Goal: Task Accomplishment & Management: Use online tool/utility

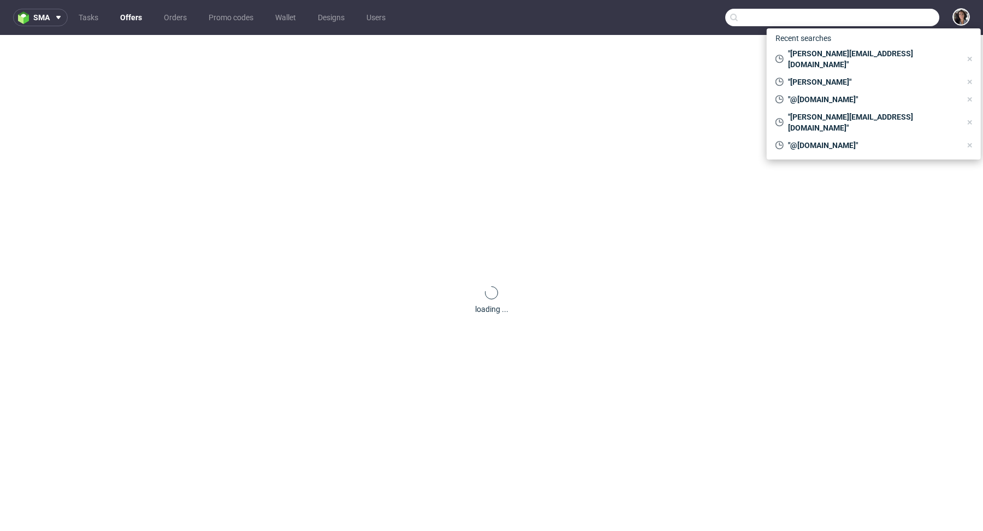
click at [888, 21] on input "text" at bounding box center [832, 17] width 214 height 17
paste input "bridie.hall@pentreath-hall.com"
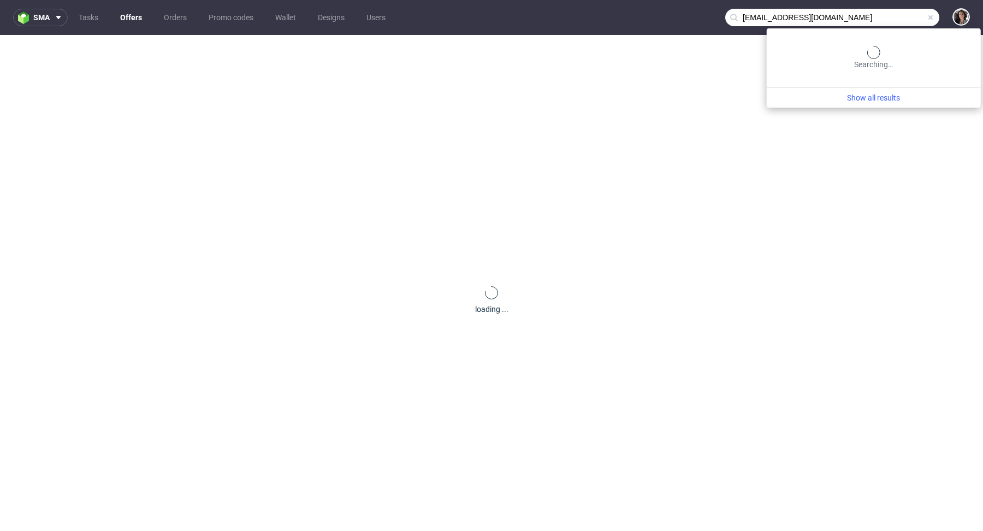
type input "bridie.hall@pentreath-hall.com"
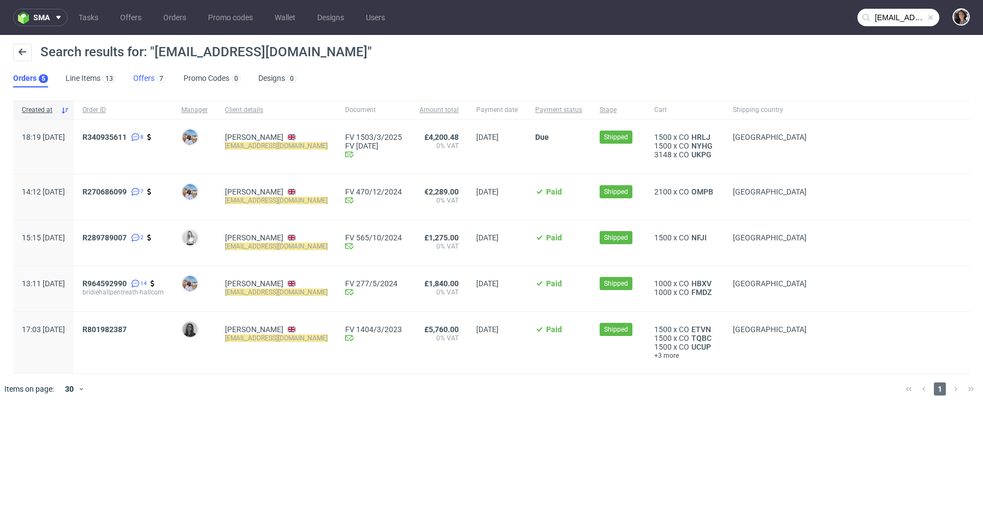
click at [141, 73] on link "Offers 7" at bounding box center [149, 78] width 33 height 17
click at [127, 137] on span "R340935611" at bounding box center [104, 137] width 44 height 9
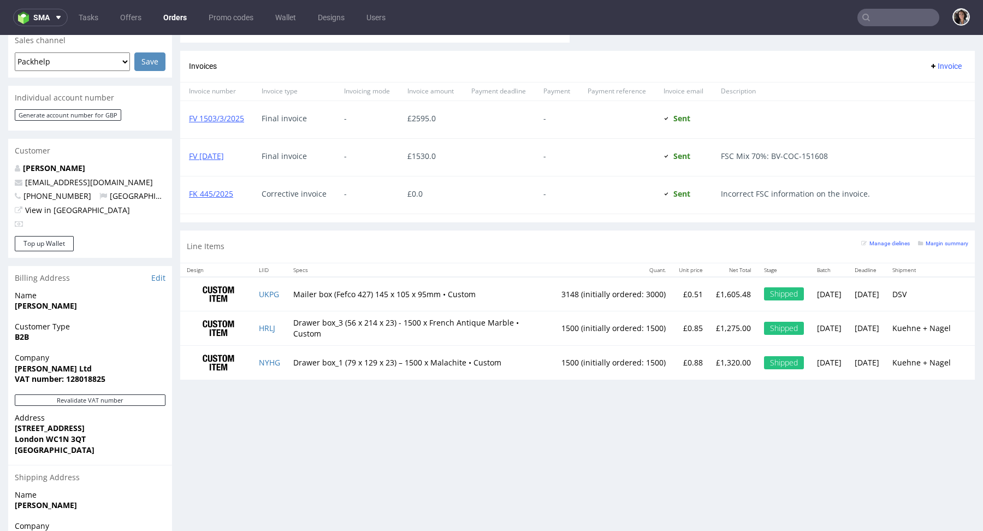
scroll to position [471, 0]
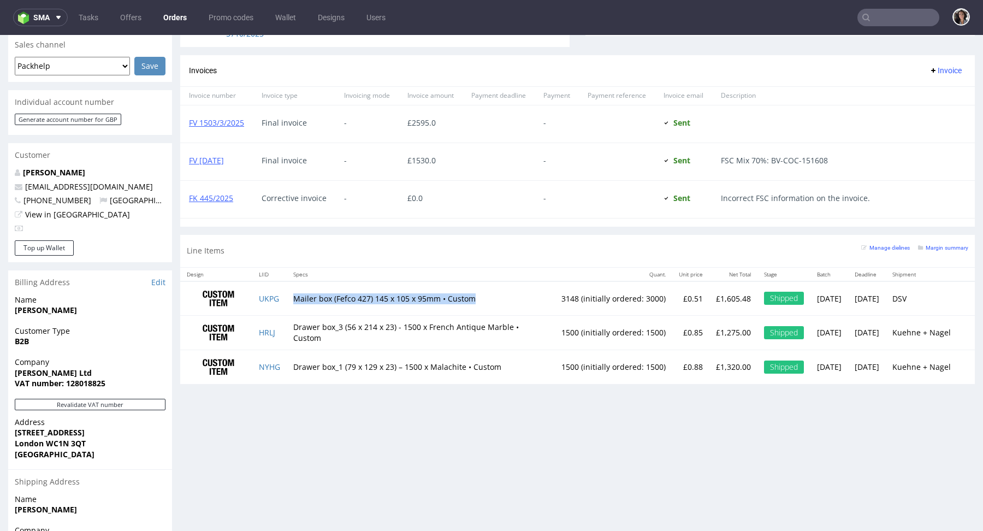
drag, startPoint x: 290, startPoint y: 296, endPoint x: 476, endPoint y: 293, distance: 186.3
click at [476, 293] on td "Mailer box (Fefco 427) 145 x 105 x 95mm • Custom" at bounding box center [421, 298] width 268 height 34
copy td "Mailer box (Fefco 427) 145 x 105 x 95mm • Custom"
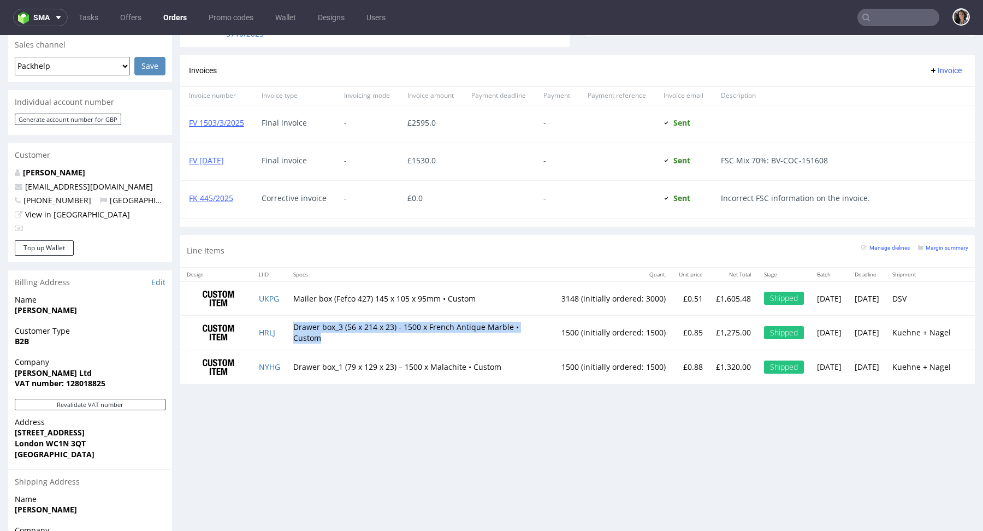
copy td "Drawer box_3 (56 x 214 x 23) - 1500 x French Antique Marble • Custom"
drag, startPoint x: 293, startPoint y: 323, endPoint x: 488, endPoint y: 333, distance: 195.8
click at [488, 333] on td "Drawer box_3 (56 x 214 x 23) - 1500 x French Antique Marble • Custom" at bounding box center [421, 333] width 268 height 34
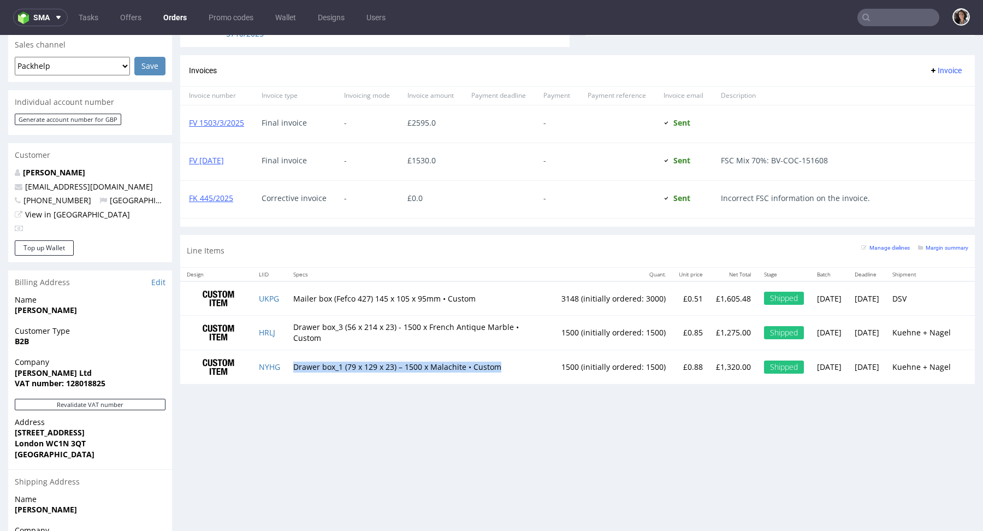
copy td "Drawer box_1 (79 x 129 x 23) – 1500 x Malachite • Custom"
drag, startPoint x: 503, startPoint y: 363, endPoint x: 297, endPoint y: 359, distance: 206.0
click at [297, 359] on td "Drawer box_1 (79 x 129 x 23) – 1500 x Malachite • Custom" at bounding box center [421, 367] width 268 height 34
type input "bridie.hall@pentreath-hall.com"
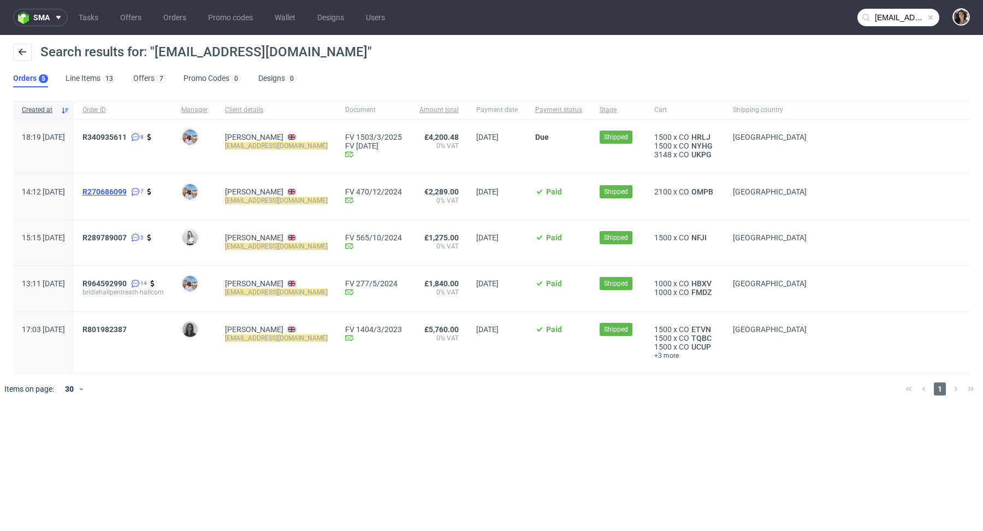
click at [127, 194] on span "R270686099" at bounding box center [104, 191] width 44 height 9
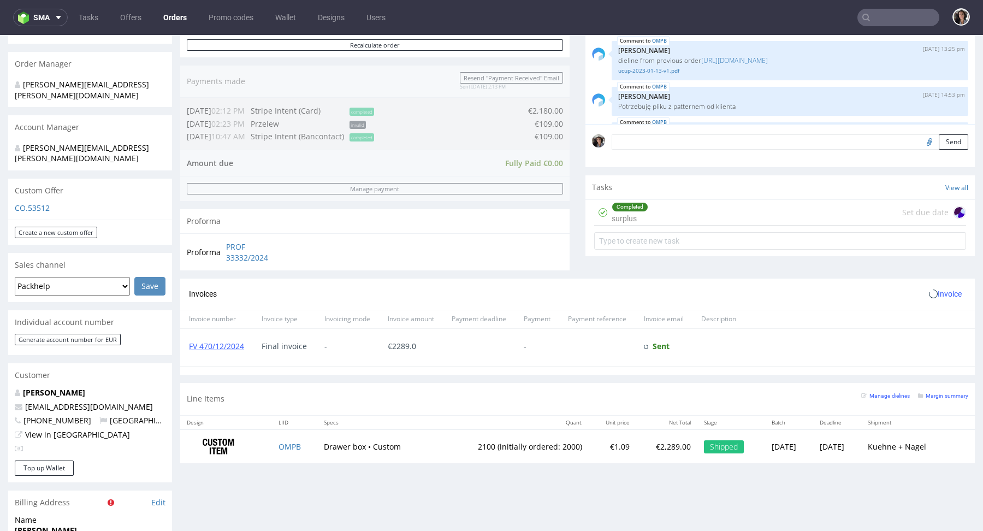
scroll to position [484, 0]
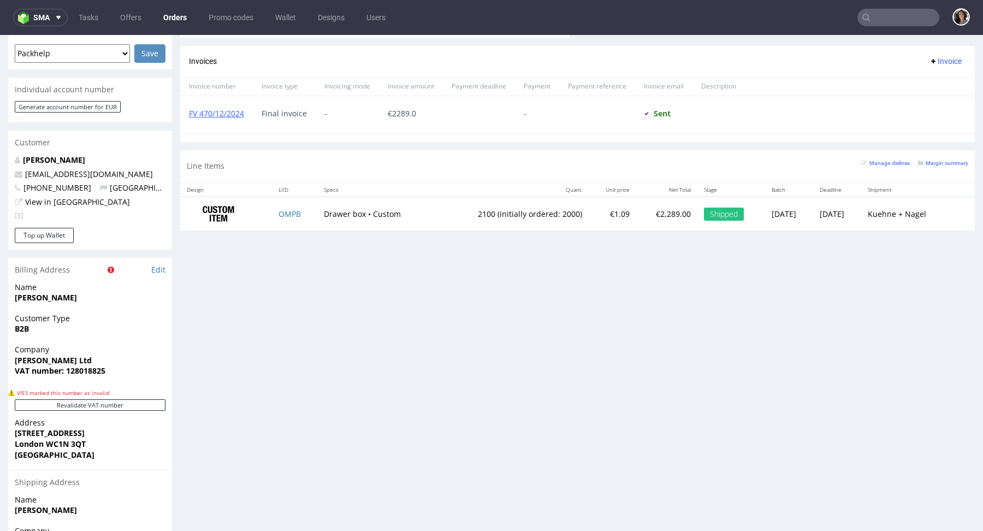
type input "bridie.hall@pentreath-hall.com"
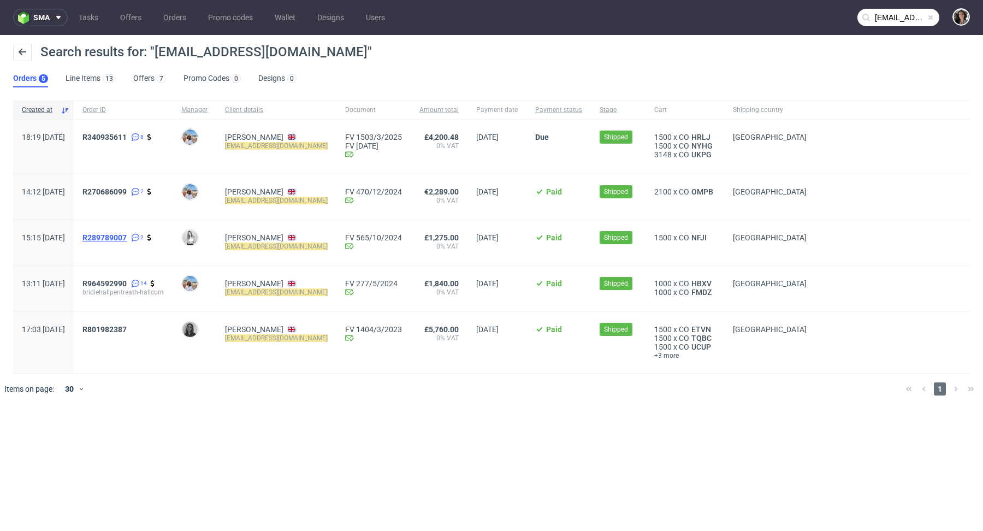
click at [127, 237] on span "R289789007" at bounding box center [104, 237] width 44 height 9
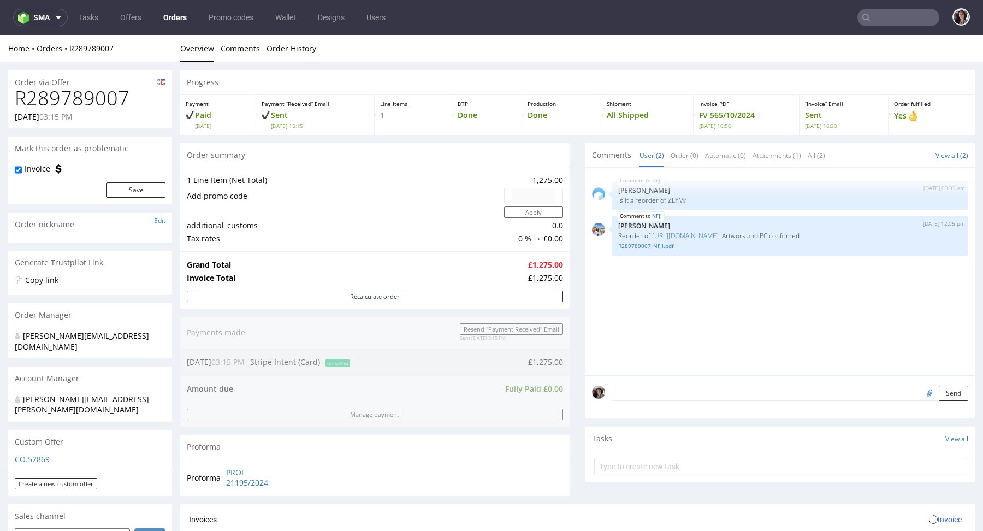
scroll to position [440, 0]
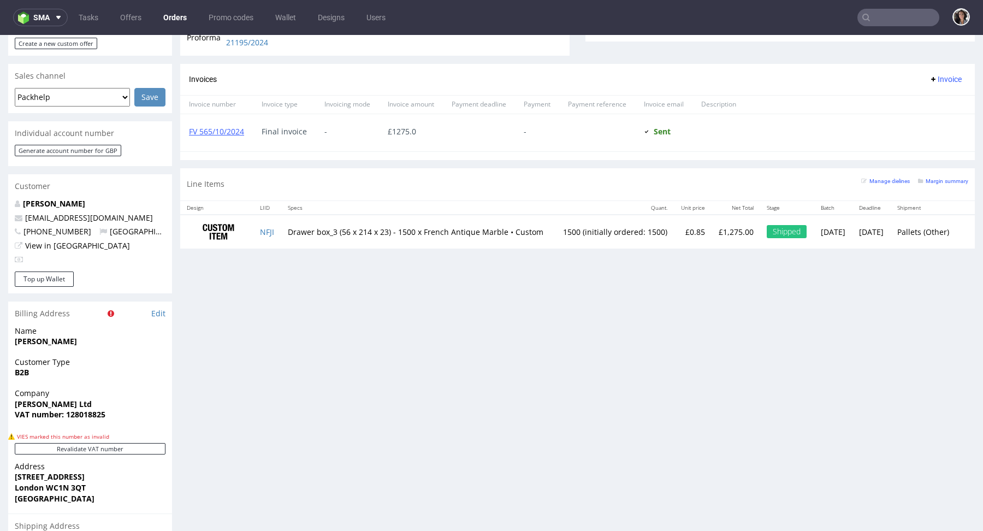
type input "bridie.hall@pentreath-hall.com"
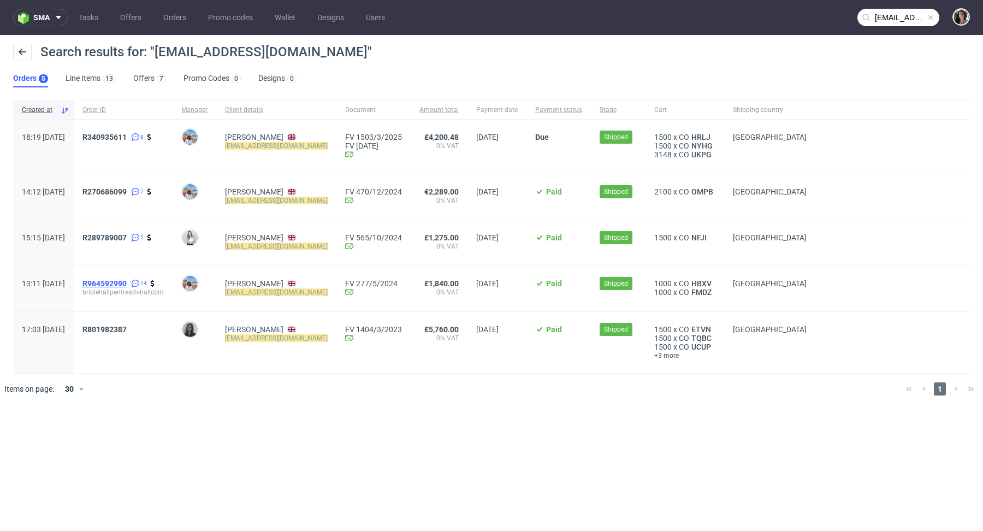
click at [127, 283] on span "R964592990" at bounding box center [104, 283] width 44 height 9
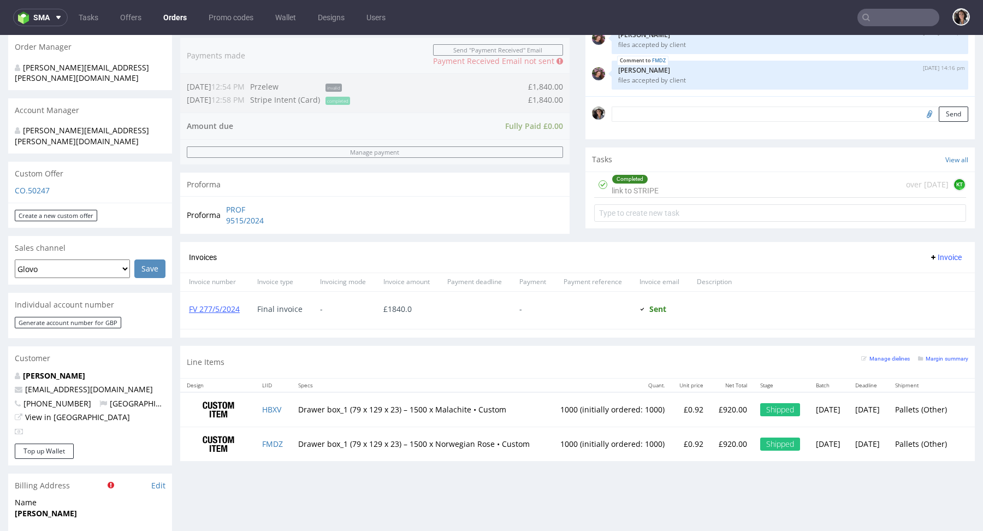
scroll to position [280, 0]
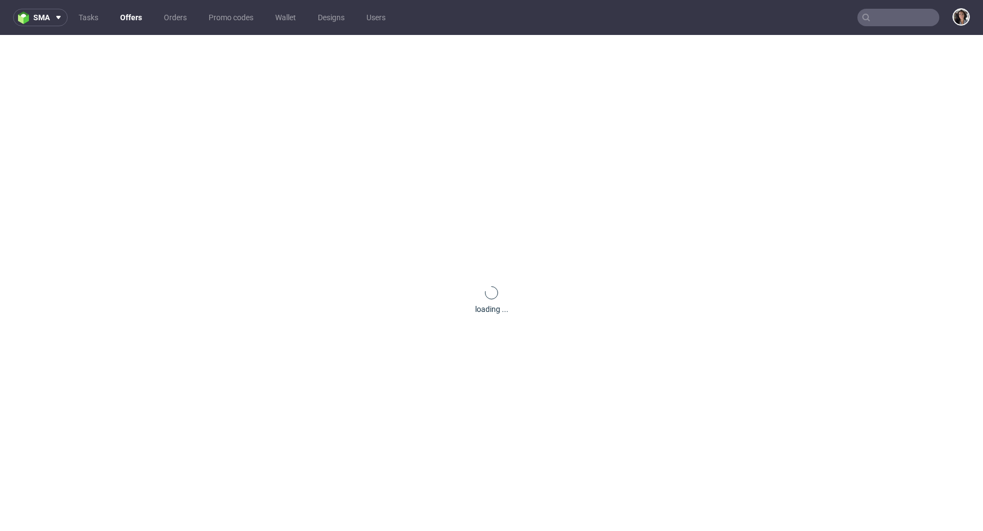
click at [895, 10] on input "text" at bounding box center [899, 17] width 82 height 17
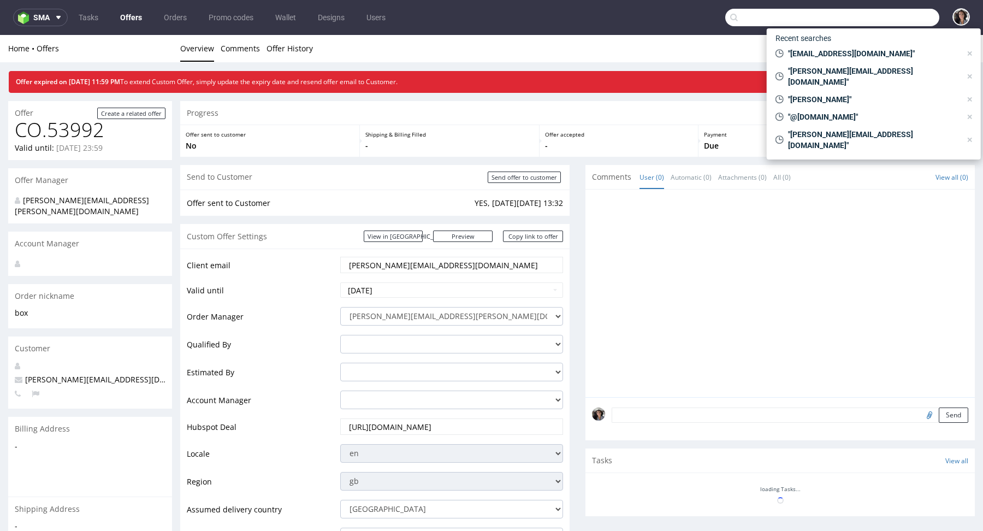
paste input "[PERSON_NAME][EMAIL_ADDRESS][DOMAIN_NAME]"
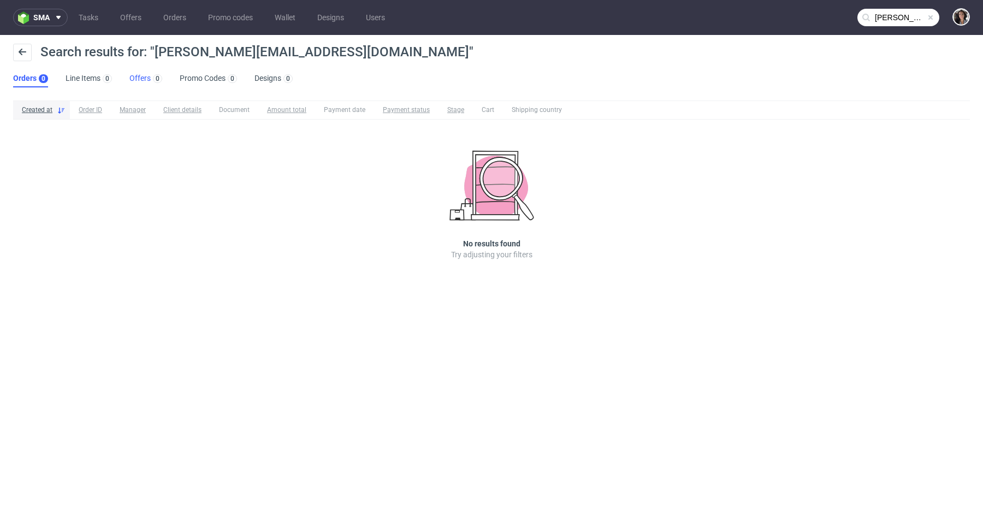
click at [134, 80] on link "Offers 0" at bounding box center [145, 78] width 33 height 17
click at [917, 20] on input "[PERSON_NAME][EMAIL_ADDRESS][DOMAIN_NAME]" at bounding box center [899, 17] width 82 height 17
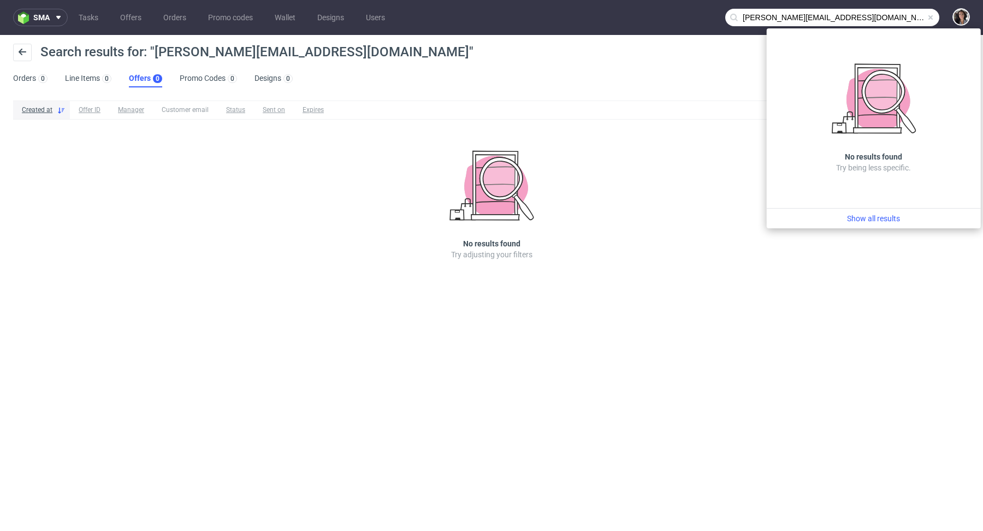
drag, startPoint x: 766, startPoint y: 16, endPoint x: 726, endPoint y: 16, distance: 39.9
click at [726, 16] on input "[PERSON_NAME][EMAIL_ADDRESS][DOMAIN_NAME]" at bounding box center [832, 17] width 214 height 17
type input "@[DOMAIN_NAME]"
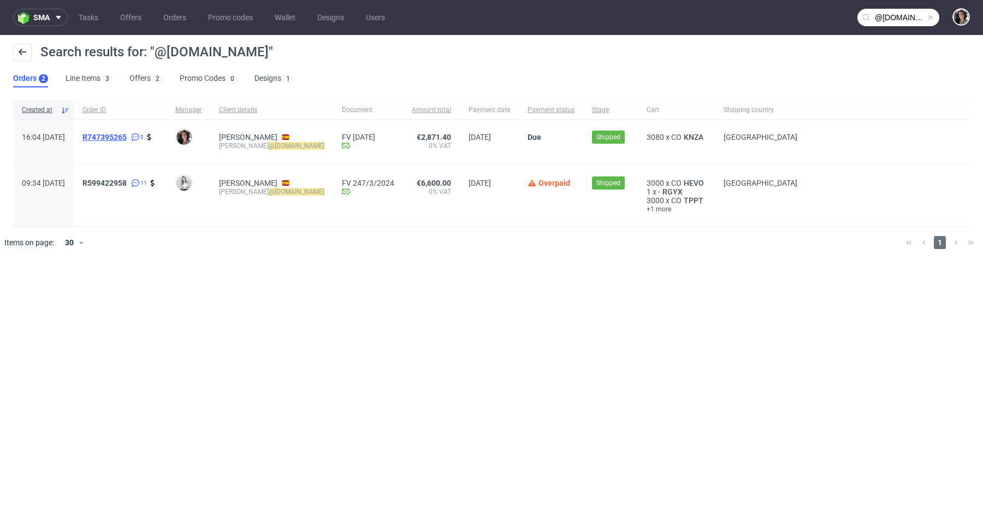
click at [127, 139] on span "R747395265" at bounding box center [104, 137] width 44 height 9
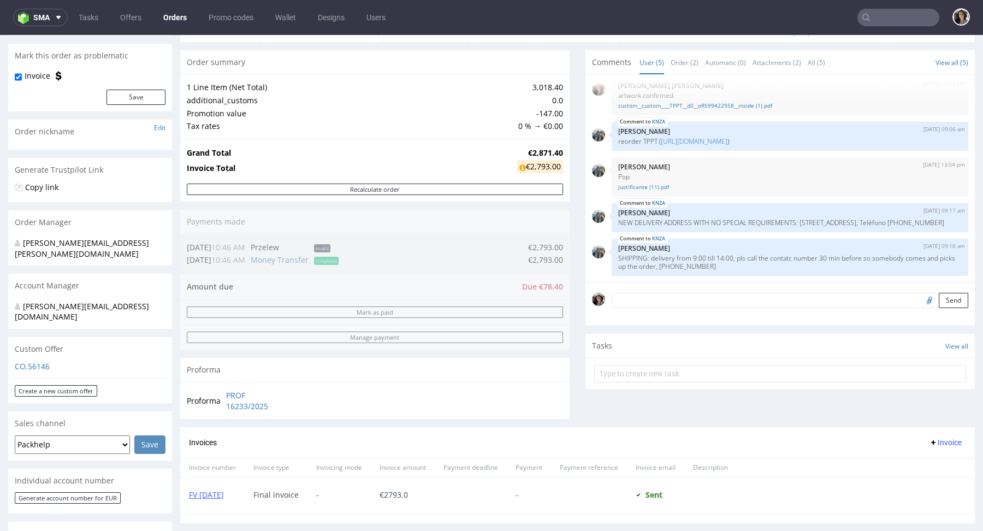
scroll to position [268, 0]
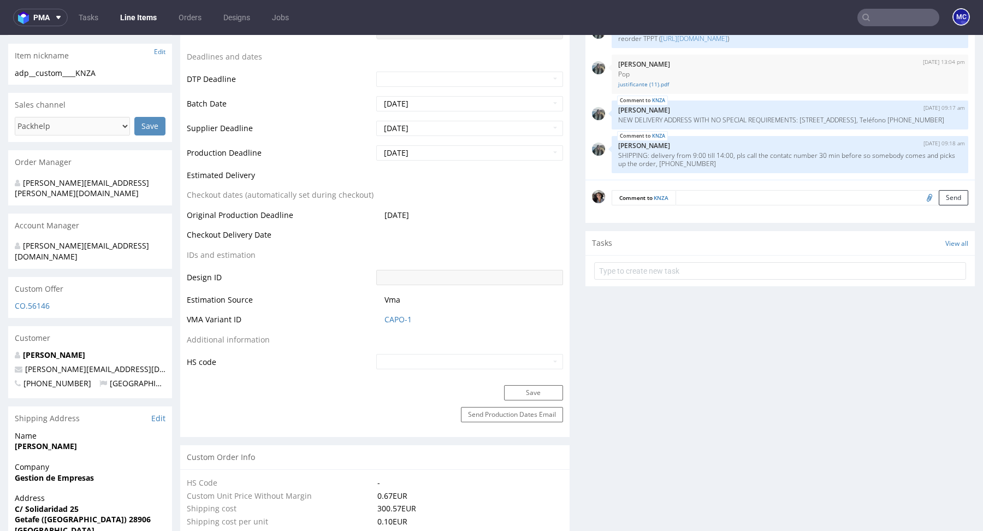
scroll to position [349, 0]
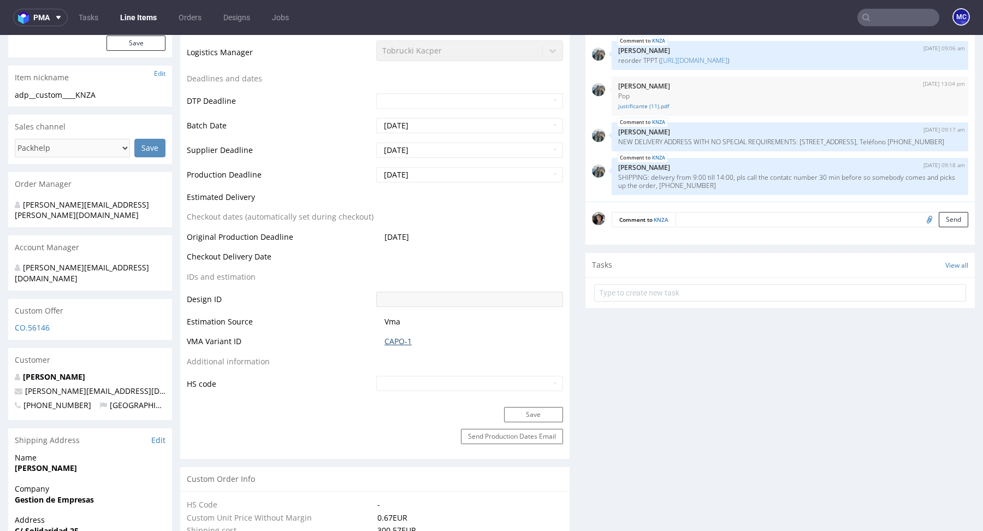
click at [393, 339] on link "CAPO-1" at bounding box center [398, 341] width 27 height 11
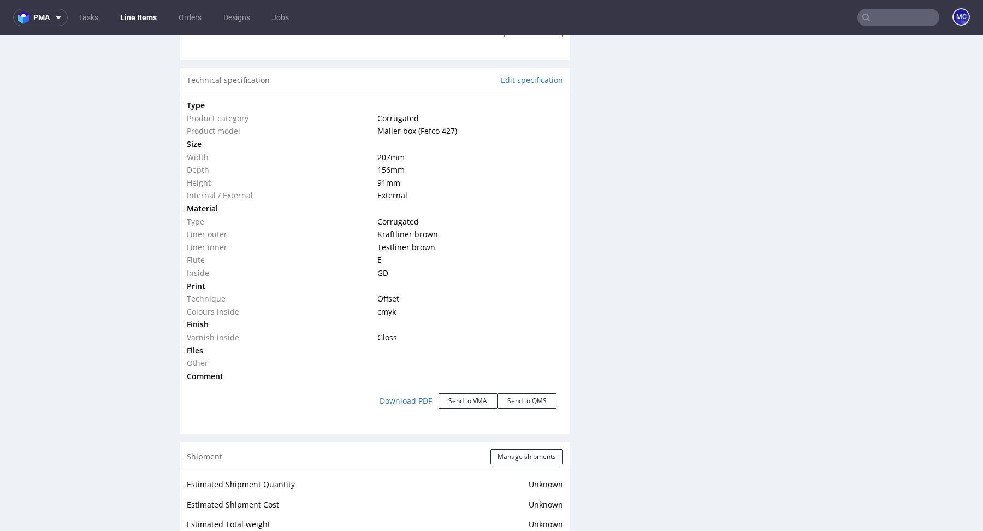
scroll to position [1135, 0]
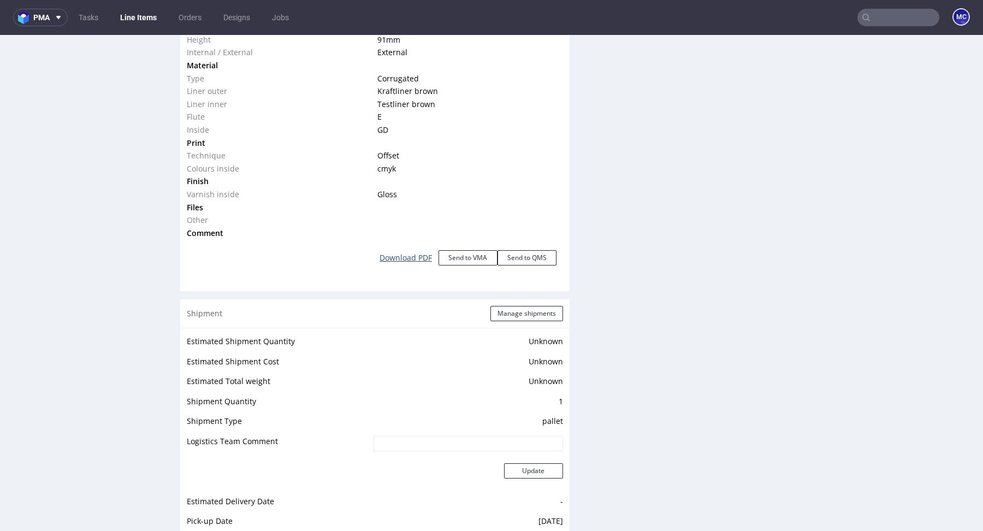
click at [400, 257] on link "Download PDF" at bounding box center [406, 258] width 66 height 24
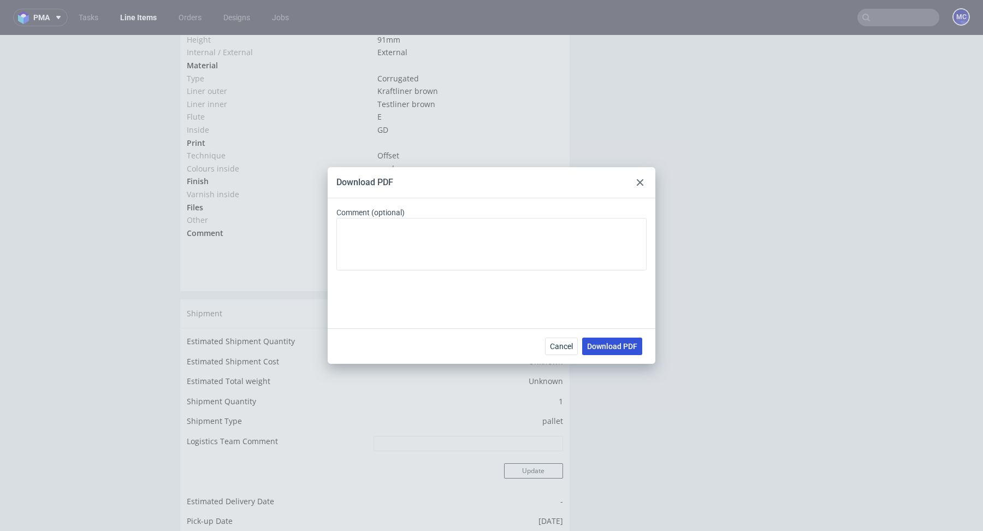
click at [598, 345] on span "Download PDF" at bounding box center [612, 347] width 50 height 8
click at [517, 100] on div "Download PDF Comment (optional) Cancel Download PDF" at bounding box center [491, 265] width 983 height 531
click at [636, 177] on div at bounding box center [640, 182] width 13 height 13
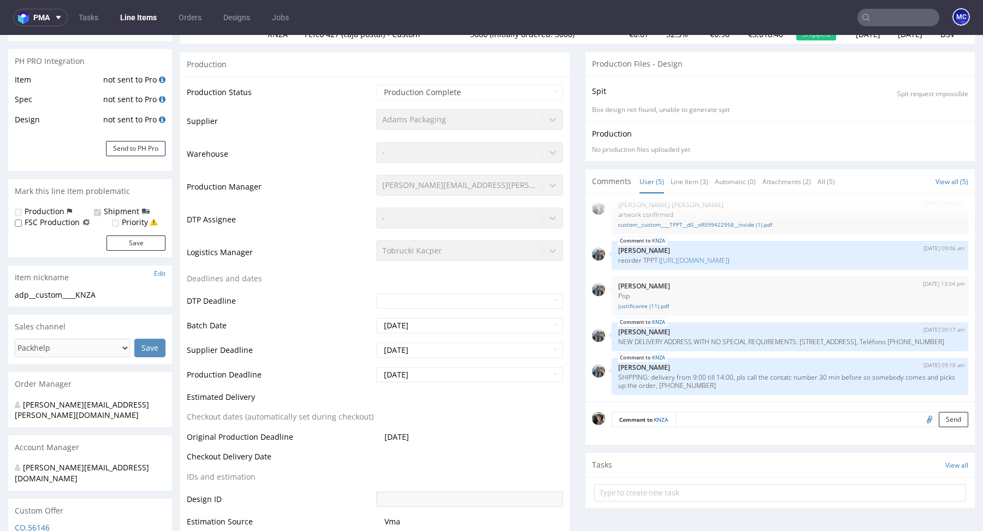
scroll to position [0, 0]
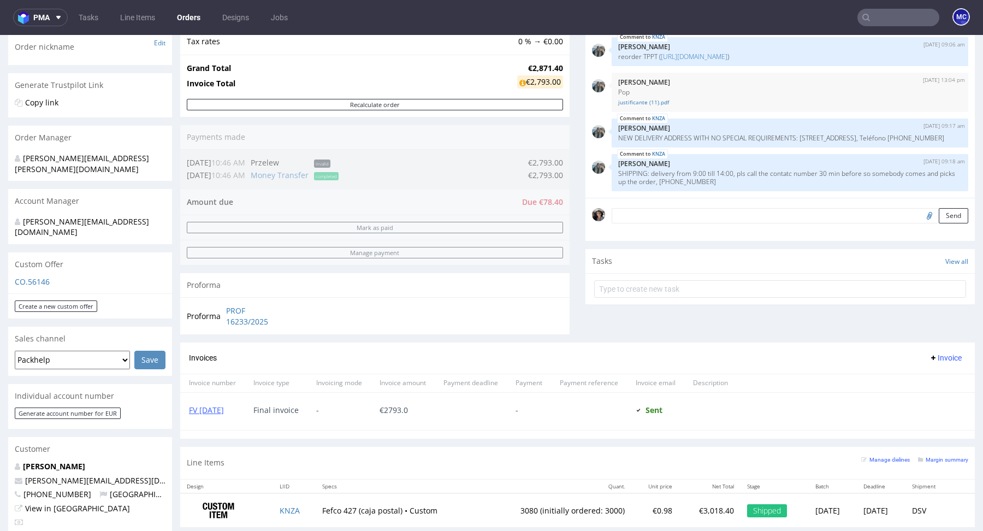
scroll to position [336, 0]
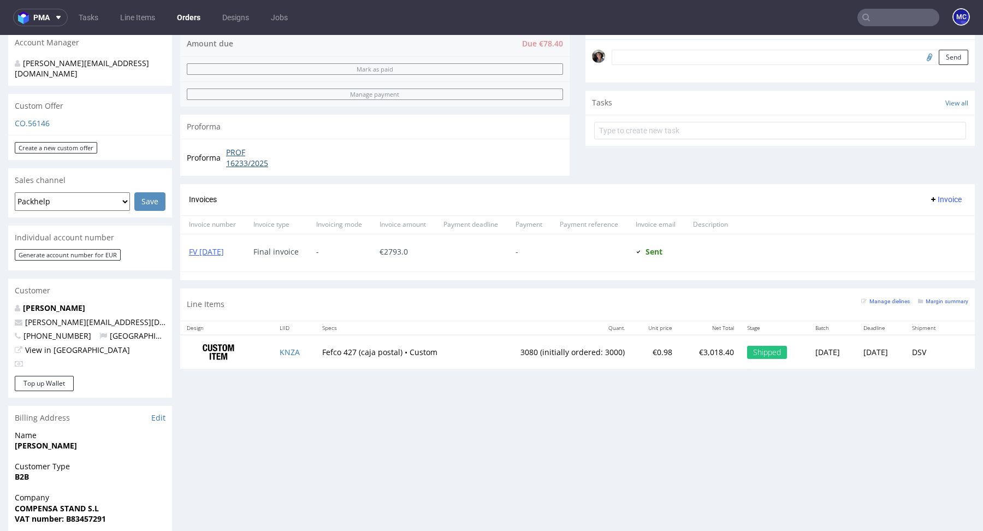
click at [241, 157] on link "PROF 16233/2025" at bounding box center [257, 157] width 63 height 21
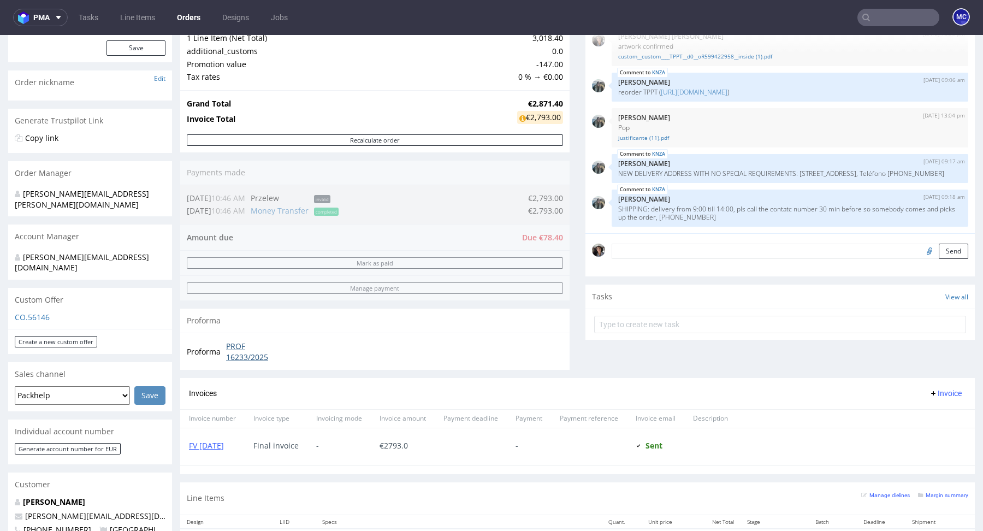
scroll to position [0, 0]
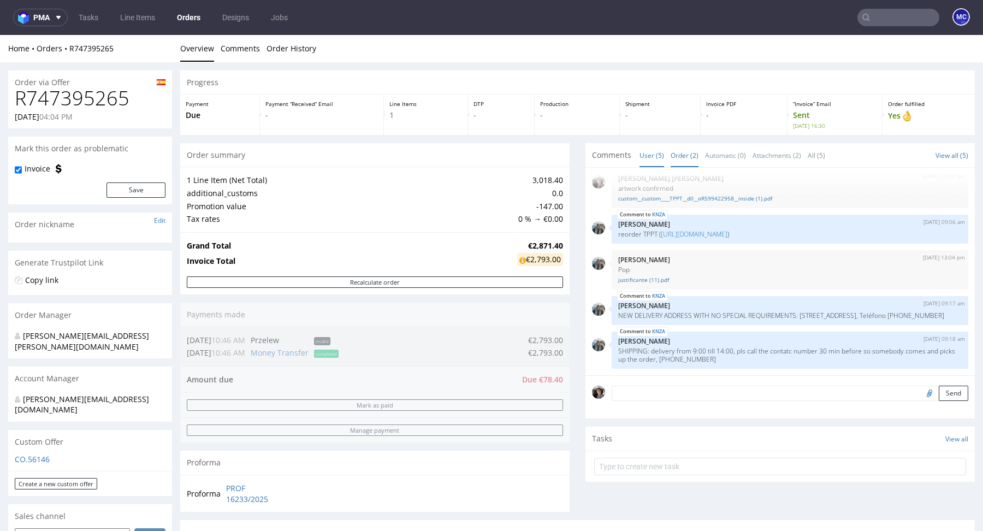
click at [672, 152] on link "Order (2)" at bounding box center [685, 155] width 28 height 23
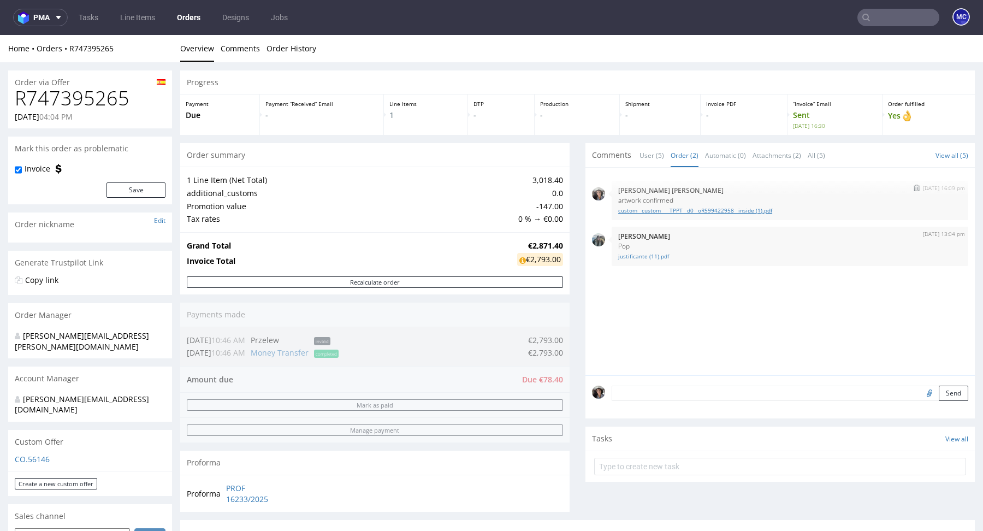
click at [665, 211] on link "custom__custom____TPPT__d0__oR599422958__inside (1).pdf" at bounding box center [790, 210] width 344 height 8
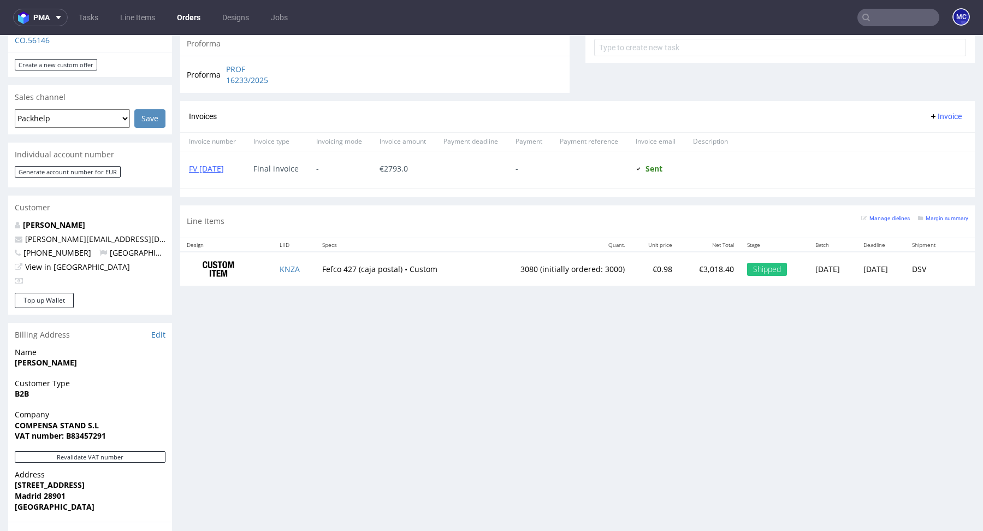
scroll to position [233, 0]
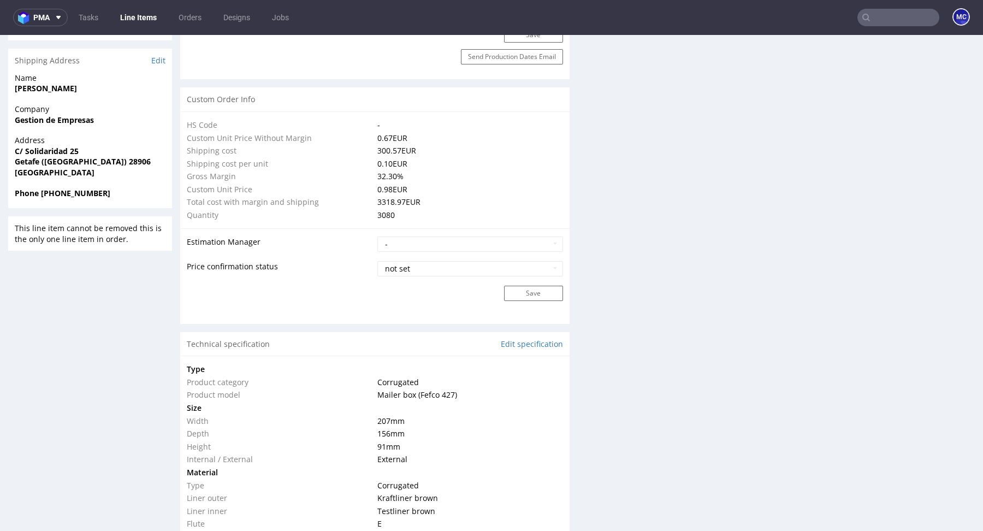
scroll to position [675, 0]
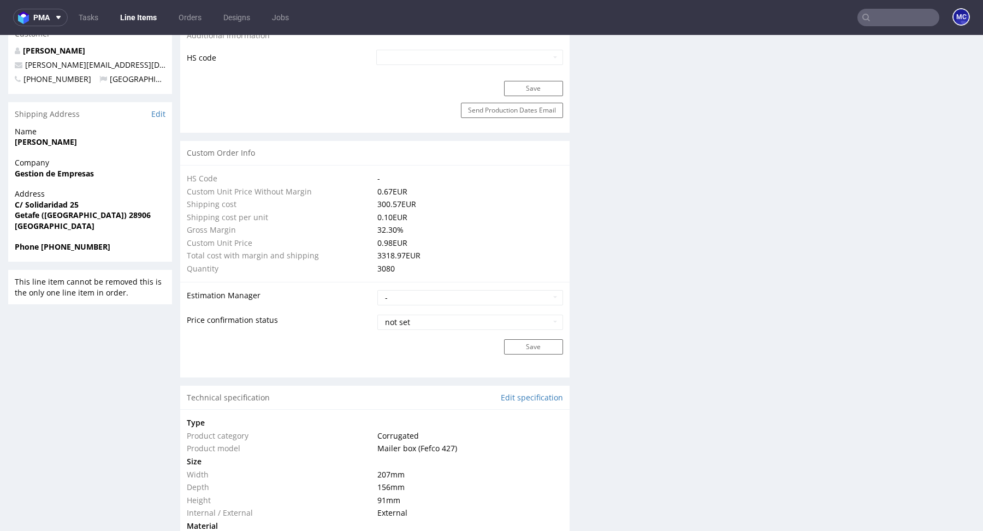
click at [881, 19] on input "text" at bounding box center [899, 17] width 82 height 17
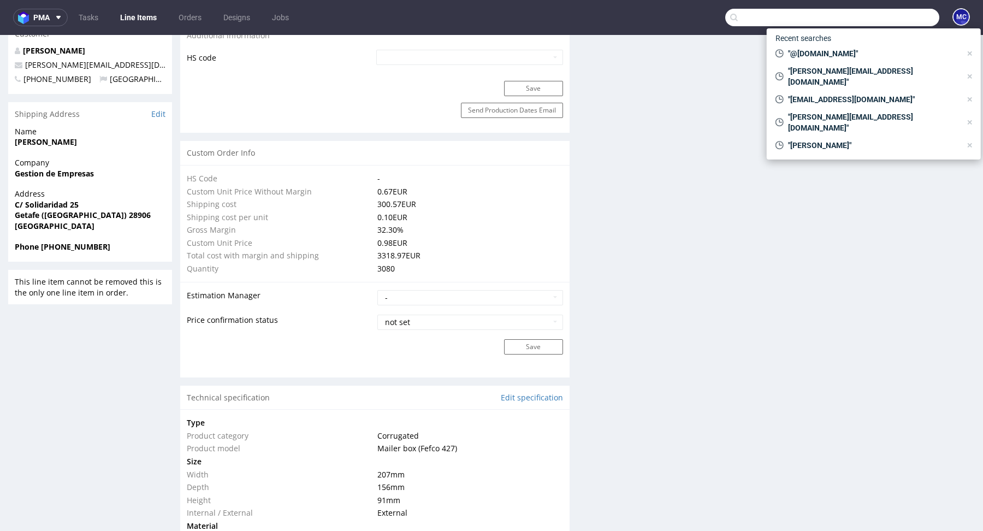
paste input "[EMAIL_ADDRESS][DOMAIN_NAME]"
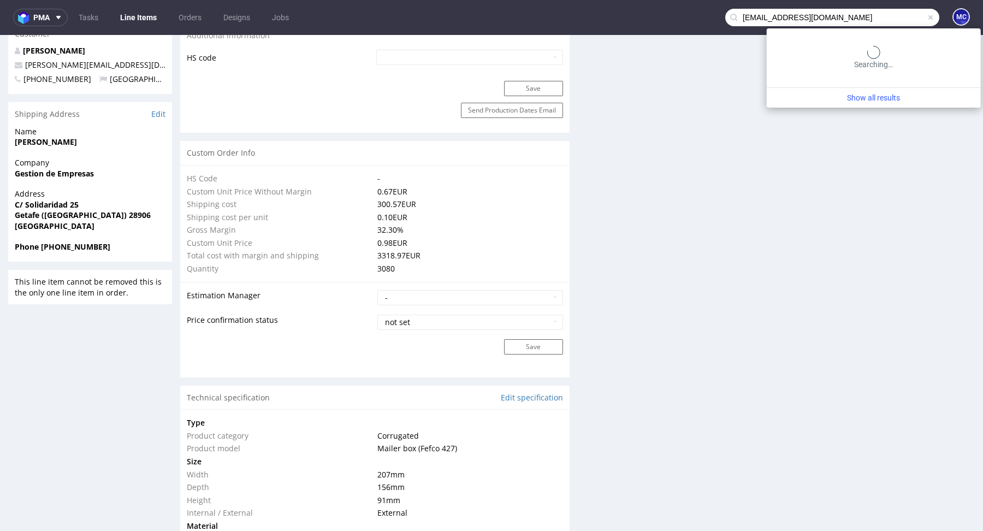
type input "[EMAIL_ADDRESS][DOMAIN_NAME]"
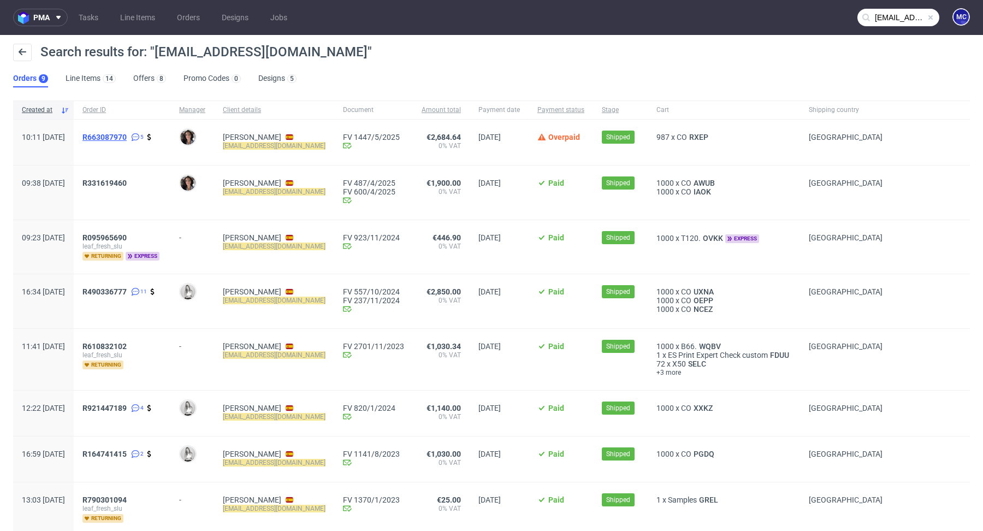
click at [127, 134] on span "R663087970" at bounding box center [104, 137] width 44 height 9
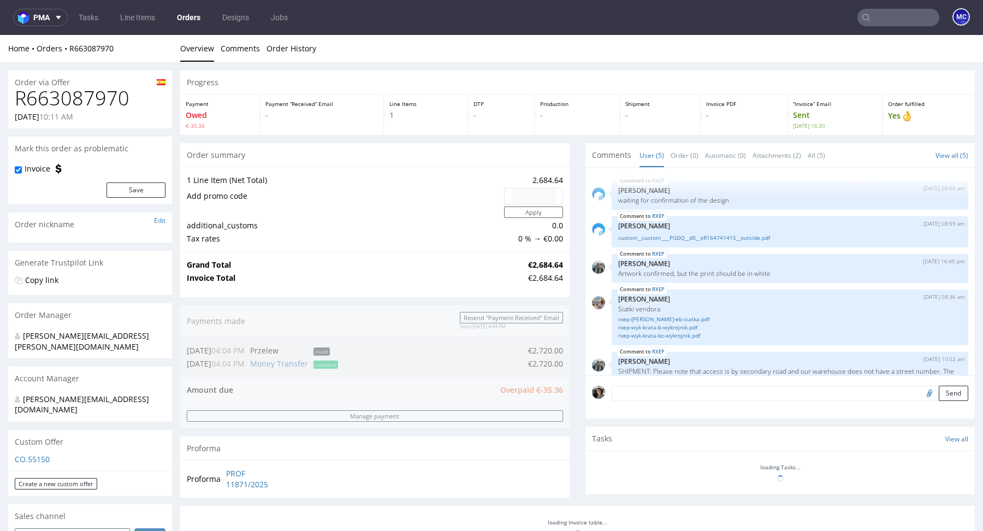
scroll to position [28, 0]
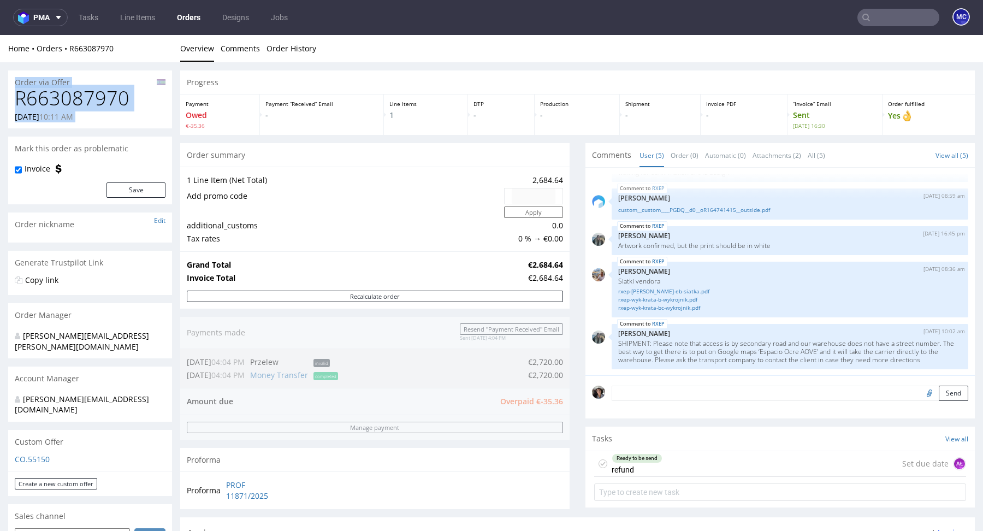
drag, startPoint x: 144, startPoint y: 169, endPoint x: 232, endPoint y: -84, distance: 267.9
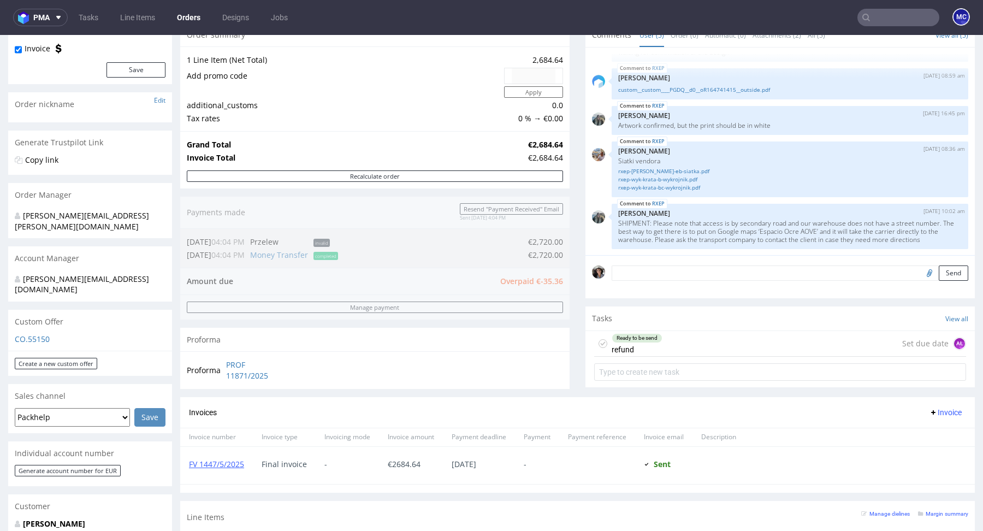
scroll to position [0, 0]
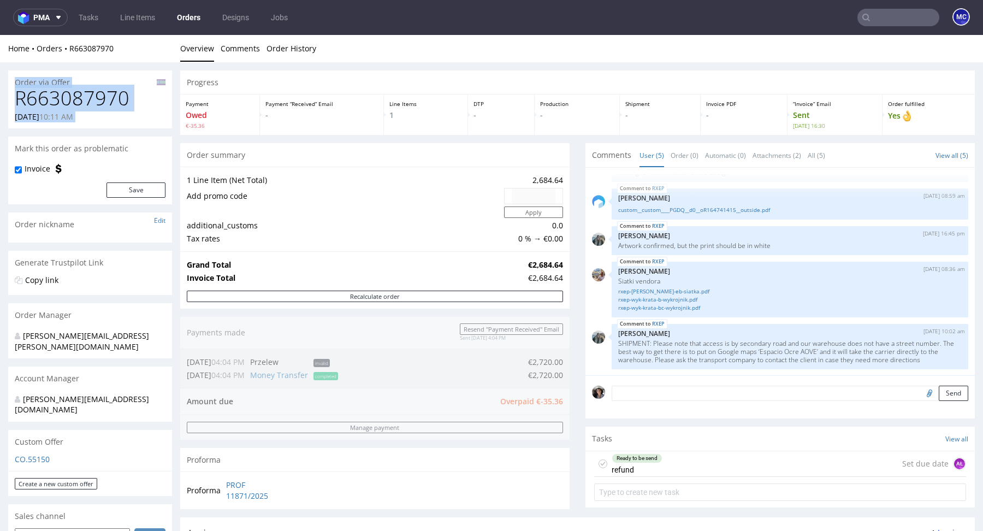
type input "[EMAIL_ADDRESS][DOMAIN_NAME]"
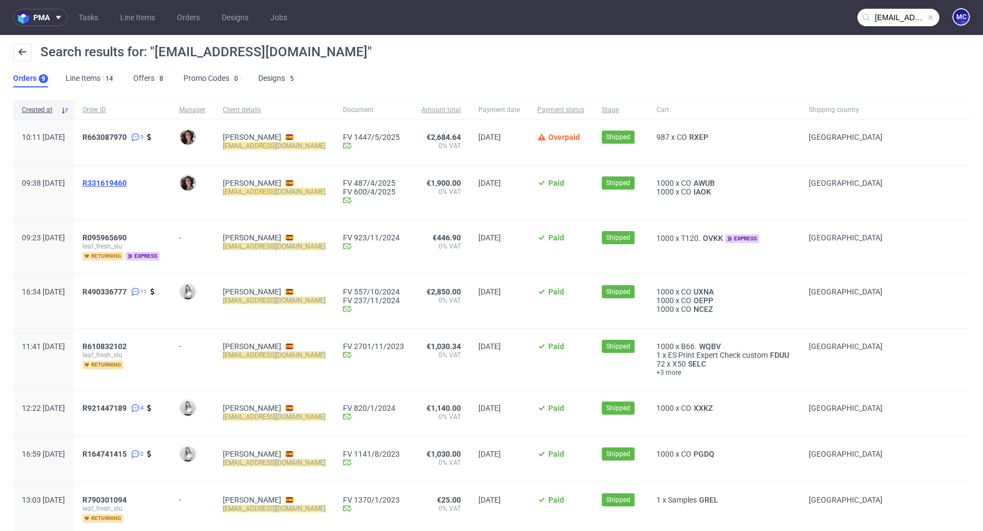
click at [127, 181] on span "R331619460" at bounding box center [104, 183] width 44 height 9
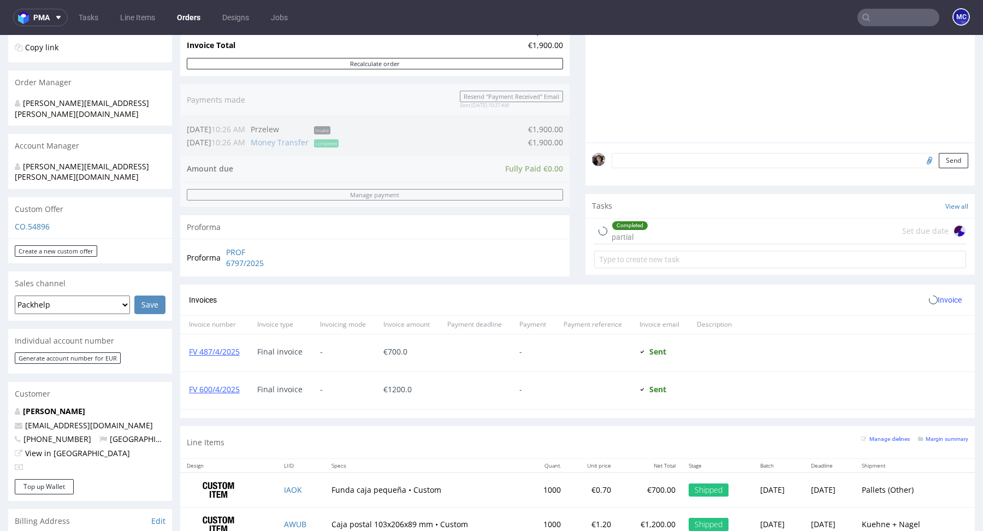
scroll to position [470, 0]
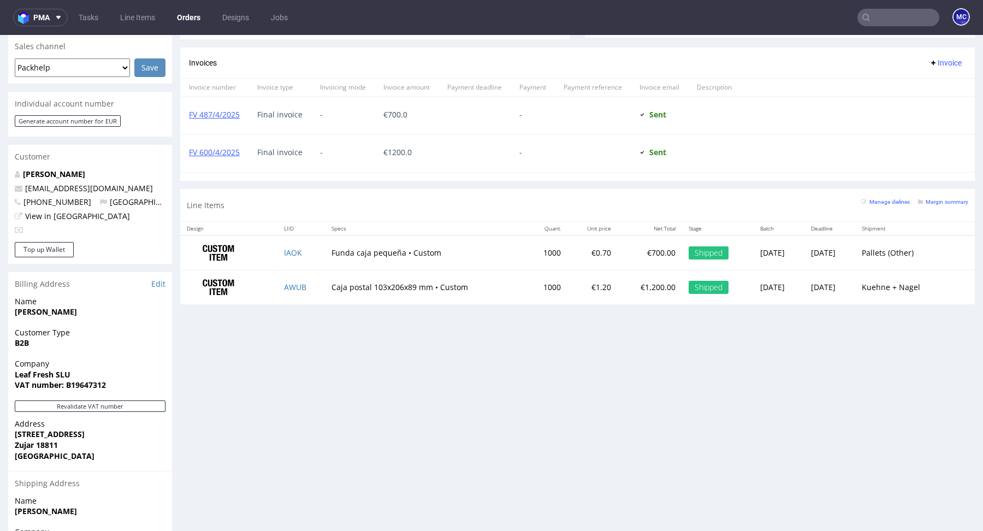
type input "[EMAIL_ADDRESS][DOMAIN_NAME]"
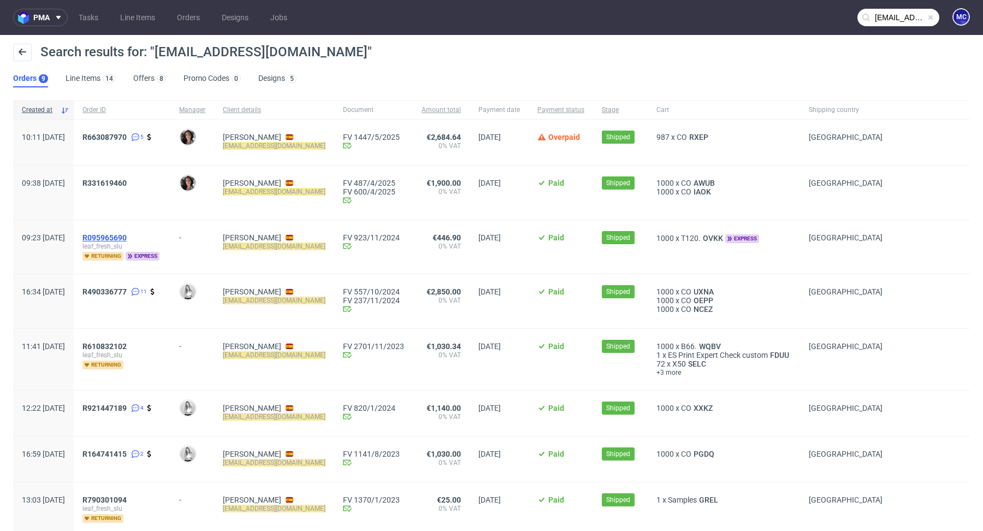
click at [127, 233] on span "R095965690" at bounding box center [104, 237] width 44 height 9
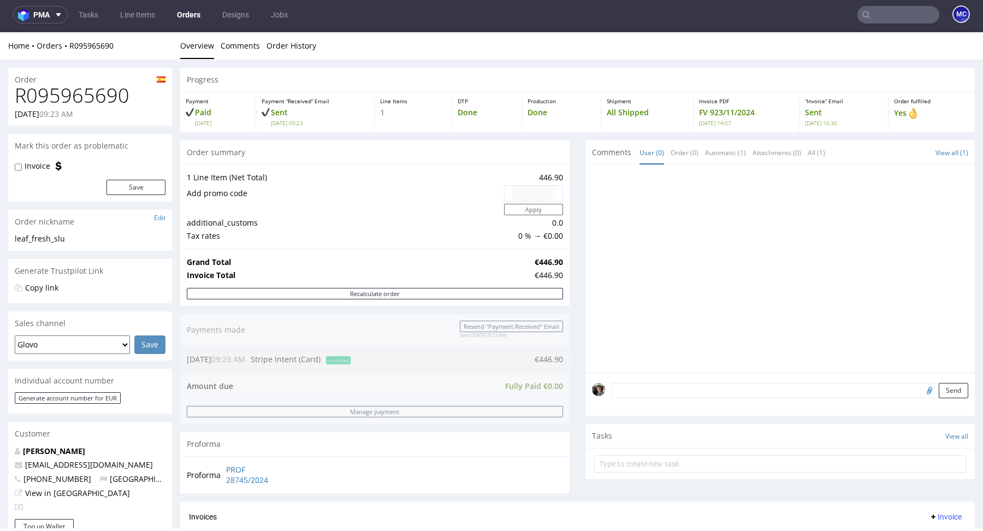
scroll to position [392, 0]
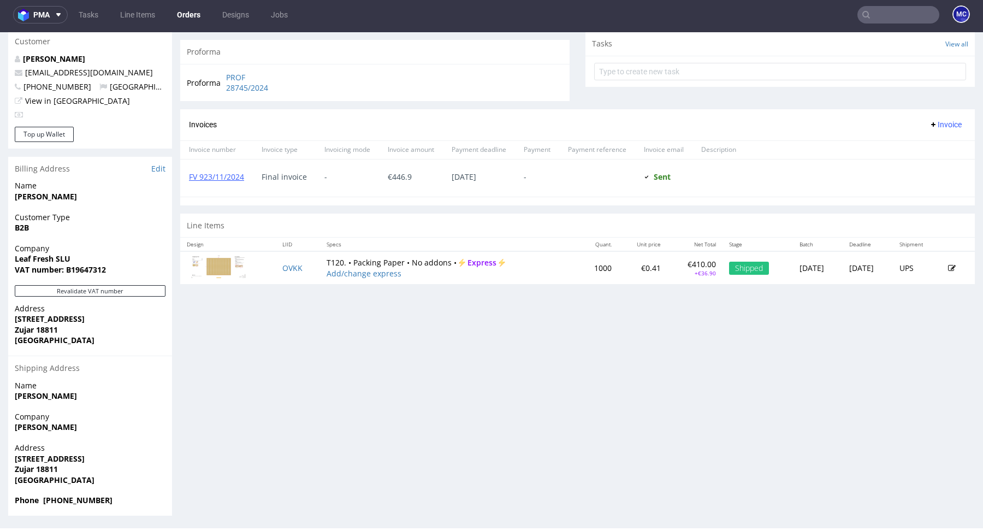
type input "[EMAIL_ADDRESS][DOMAIN_NAME]"
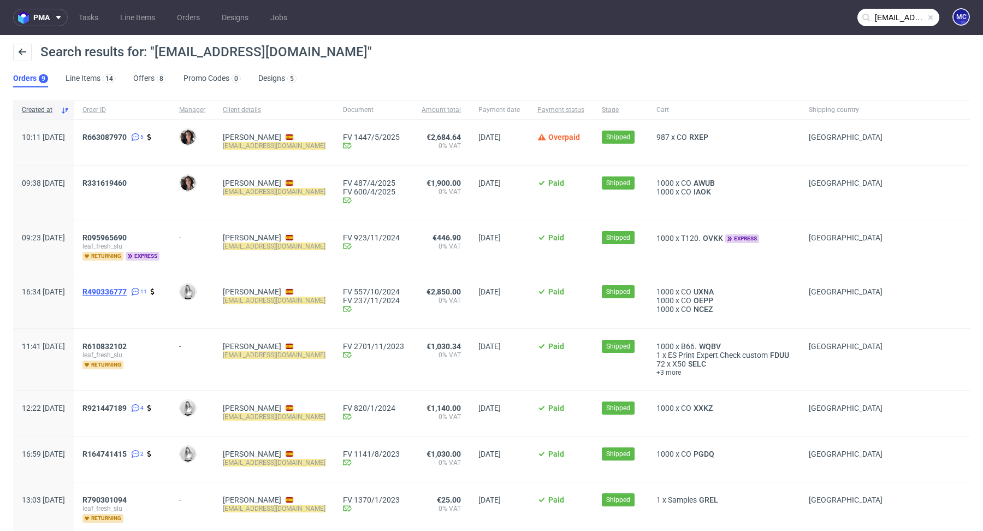
click at [126, 287] on span "R490336777" at bounding box center [104, 291] width 44 height 9
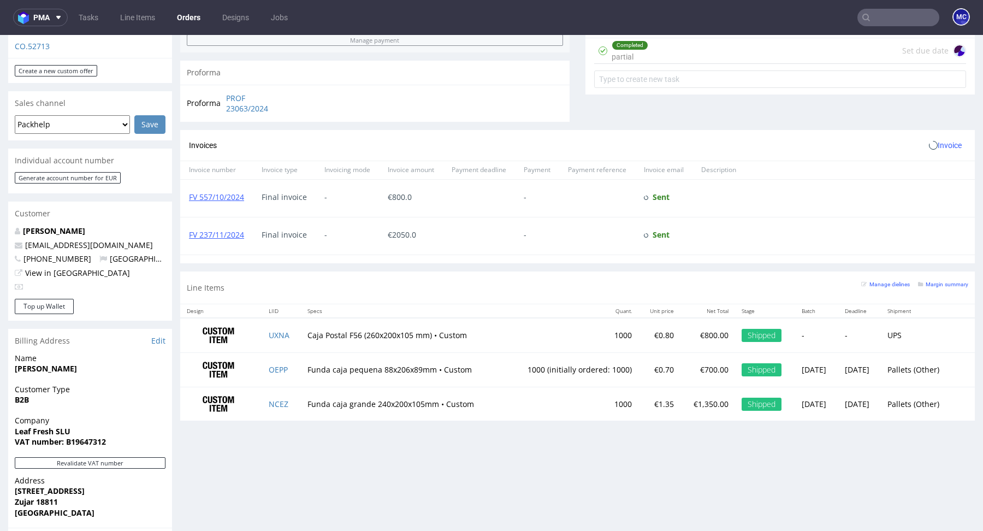
scroll to position [463, 0]
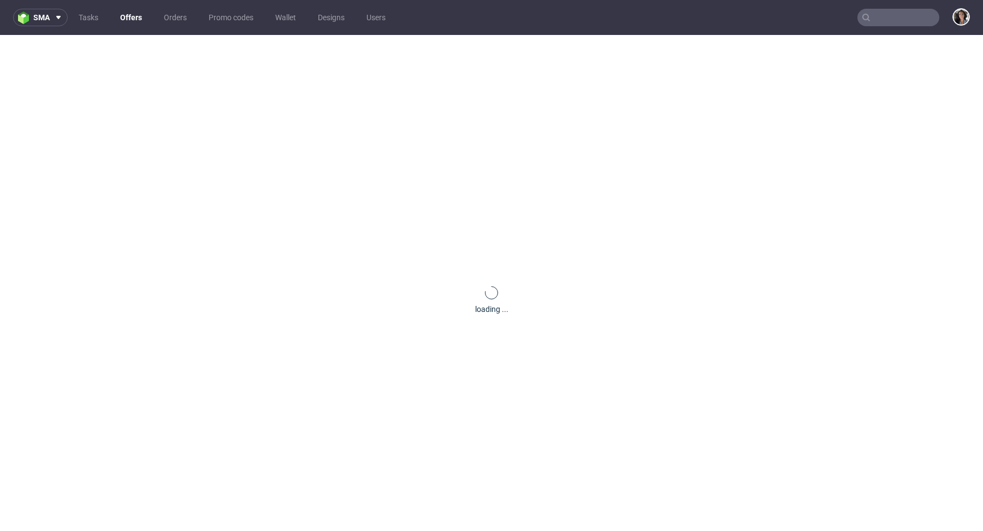
click at [892, 15] on input "text" at bounding box center [899, 17] width 82 height 17
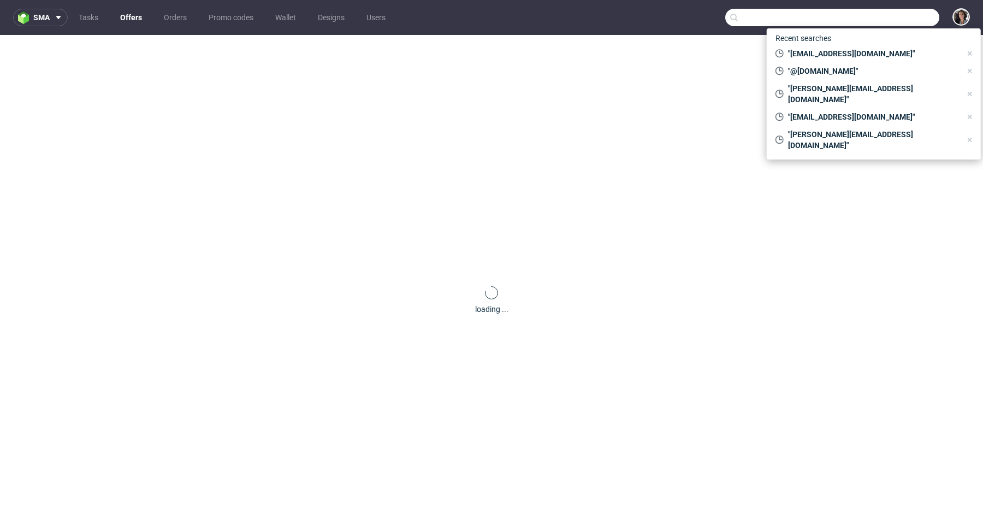
paste input "[PERSON_NAME][EMAIL_ADDRESS][DOMAIN_NAME]"
type input "[PERSON_NAME][EMAIL_ADDRESS][DOMAIN_NAME]"
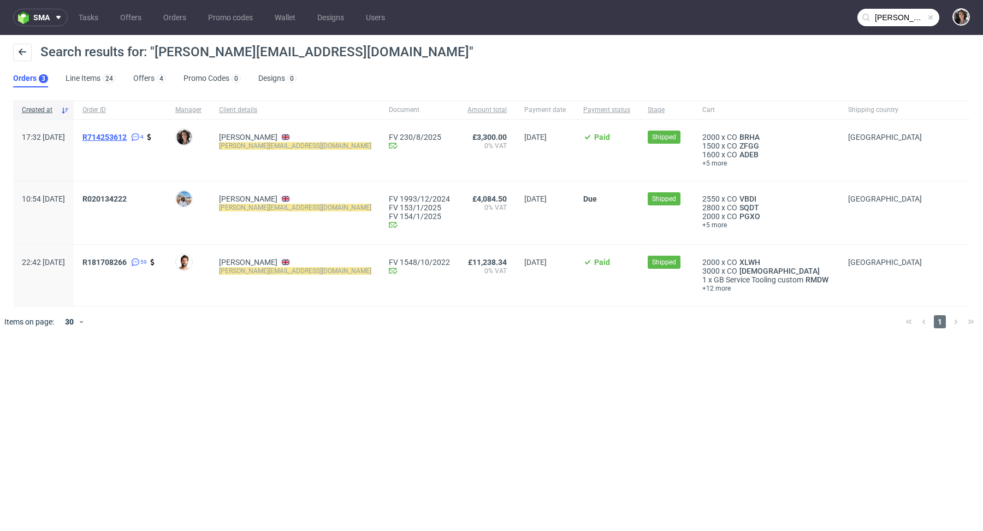
click at [127, 134] on span "R714253612" at bounding box center [104, 137] width 44 height 9
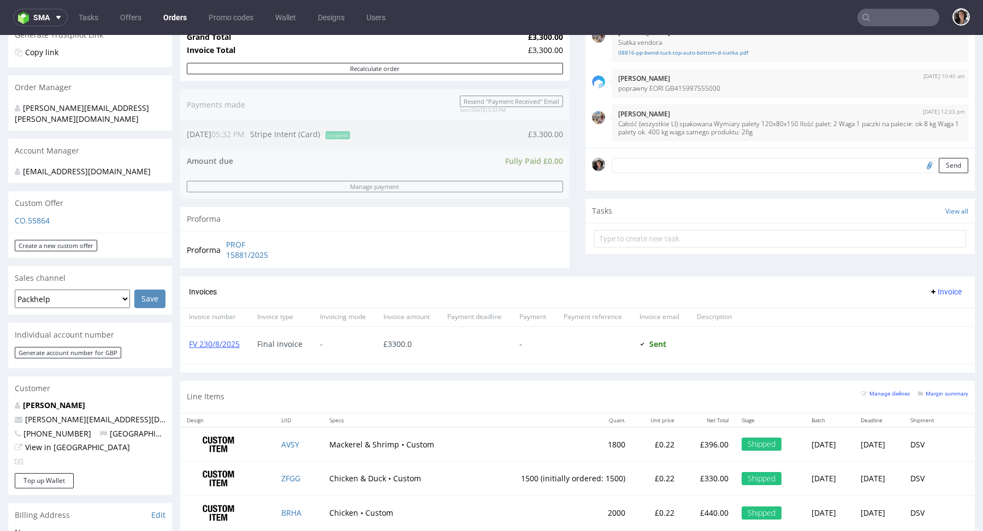
scroll to position [152, 0]
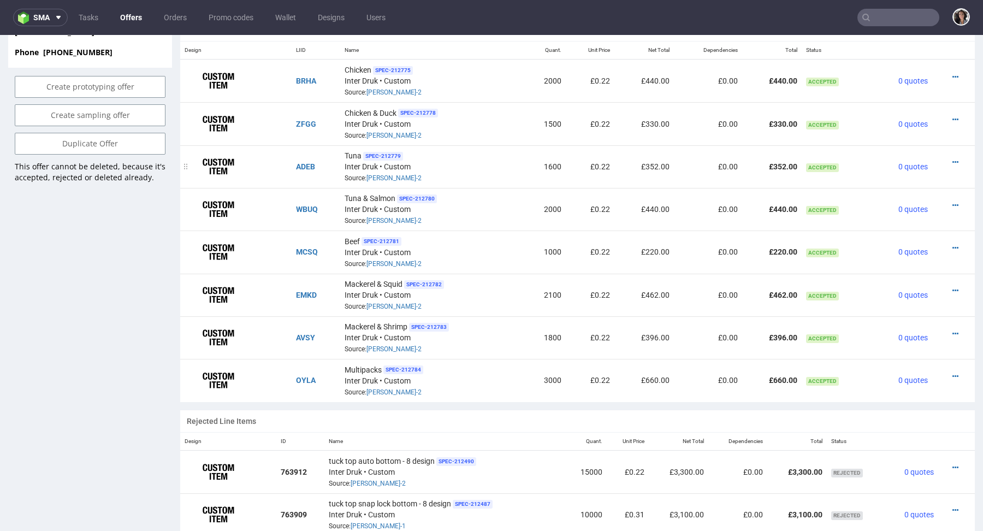
scroll to position [636, 0]
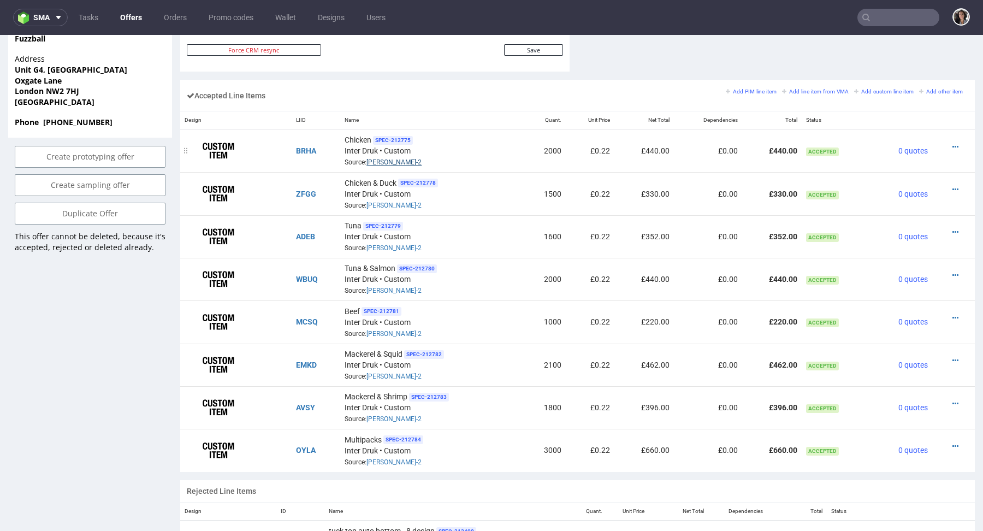
click at [375, 162] on link "[PERSON_NAME]-2" at bounding box center [394, 162] width 55 height 8
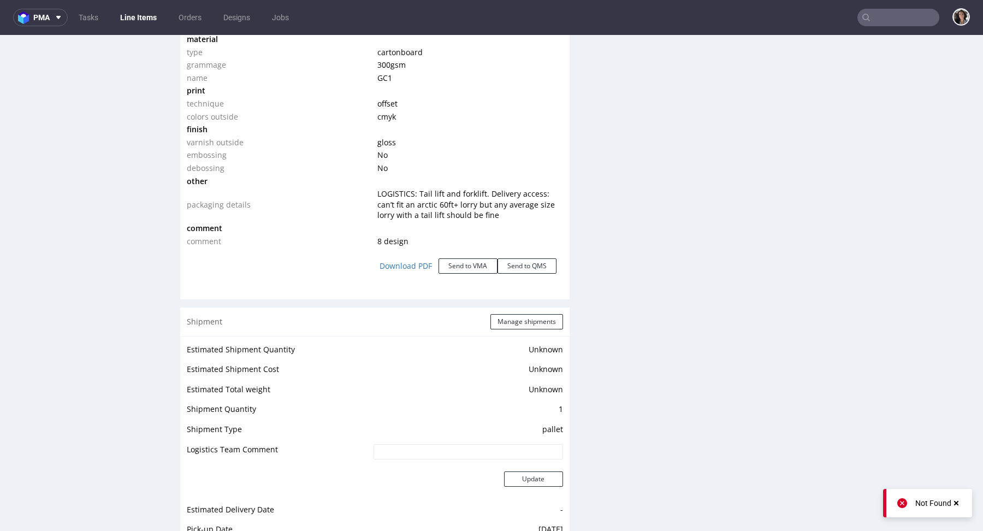
scroll to position [1084, 0]
click at [467, 267] on button "Send to VMA" at bounding box center [468, 264] width 59 height 15
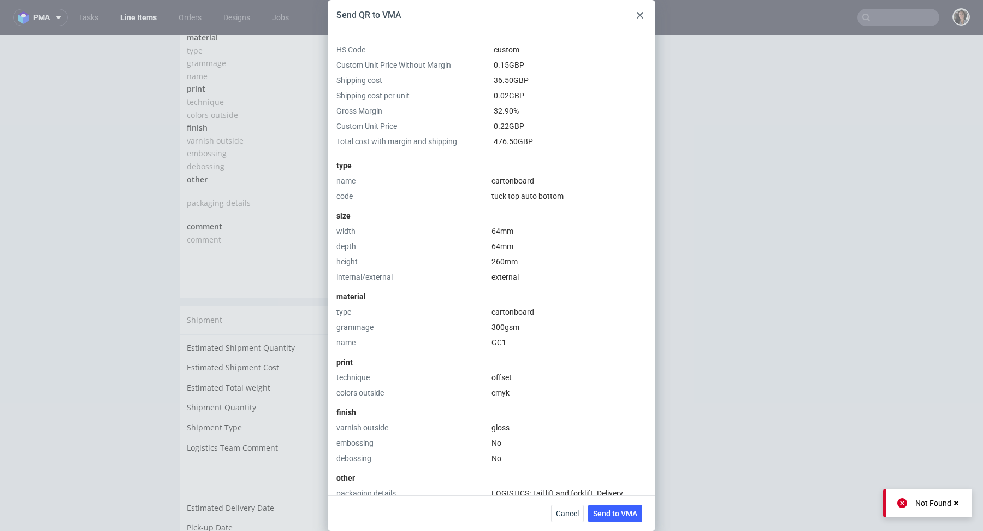
scroll to position [258, 0]
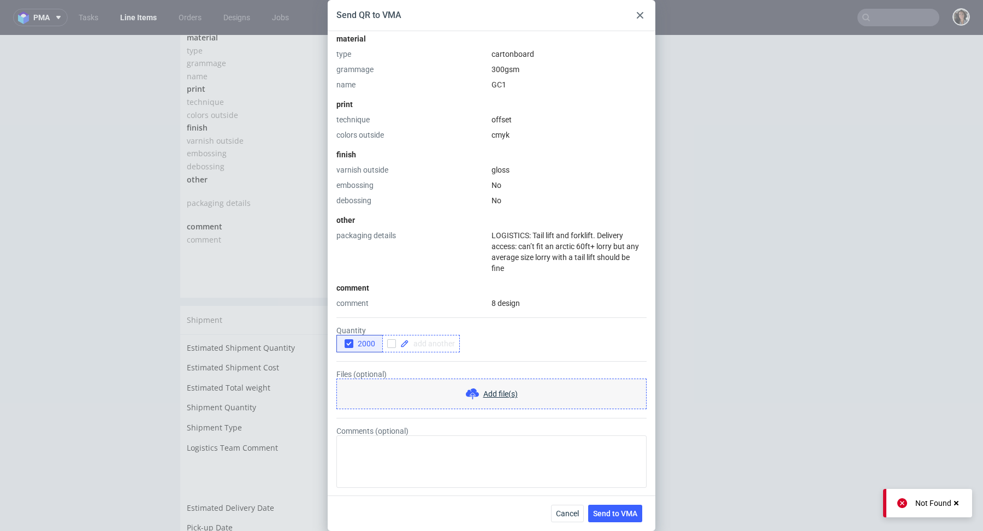
click at [434, 346] on span at bounding box center [432, 344] width 46 height 8
checkbox input "true"
click at [478, 363] on form "Quantity 2000 10000 Files (optional) Add file(s) Comments (optional)" at bounding box center [491, 398] width 310 height 179
click at [345, 340] on icon "button" at bounding box center [349, 344] width 8 height 8
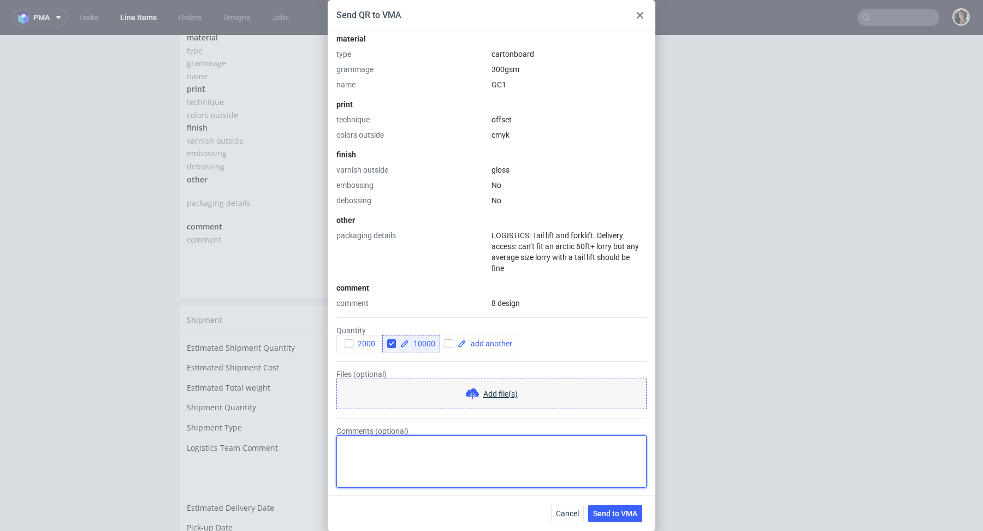
click at [373, 459] on textarea "Comments (optional)" at bounding box center [491, 461] width 310 height 52
click at [420, 446] on textarea "It will be 6 or 7 designs." at bounding box center [491, 461] width 310 height 52
type textarea "It will be 6 or 7 designs."
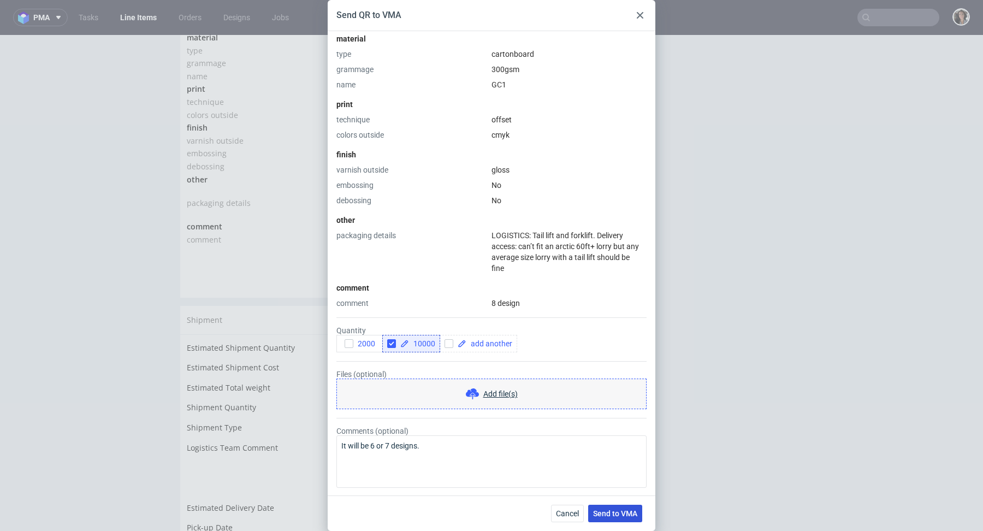
click at [606, 516] on span "Send to VMA" at bounding box center [615, 514] width 44 height 8
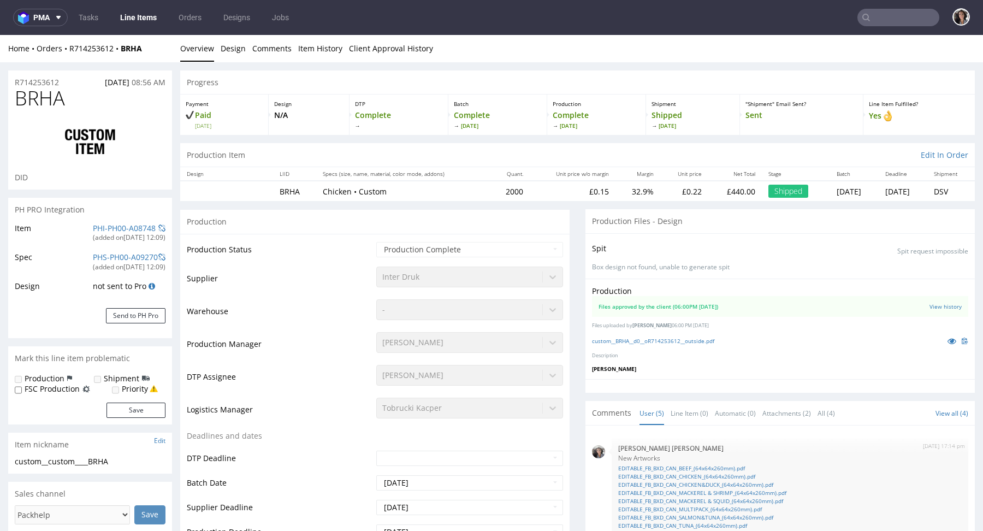
scroll to position [69, 0]
